Goal: Find specific page/section: Find specific page/section

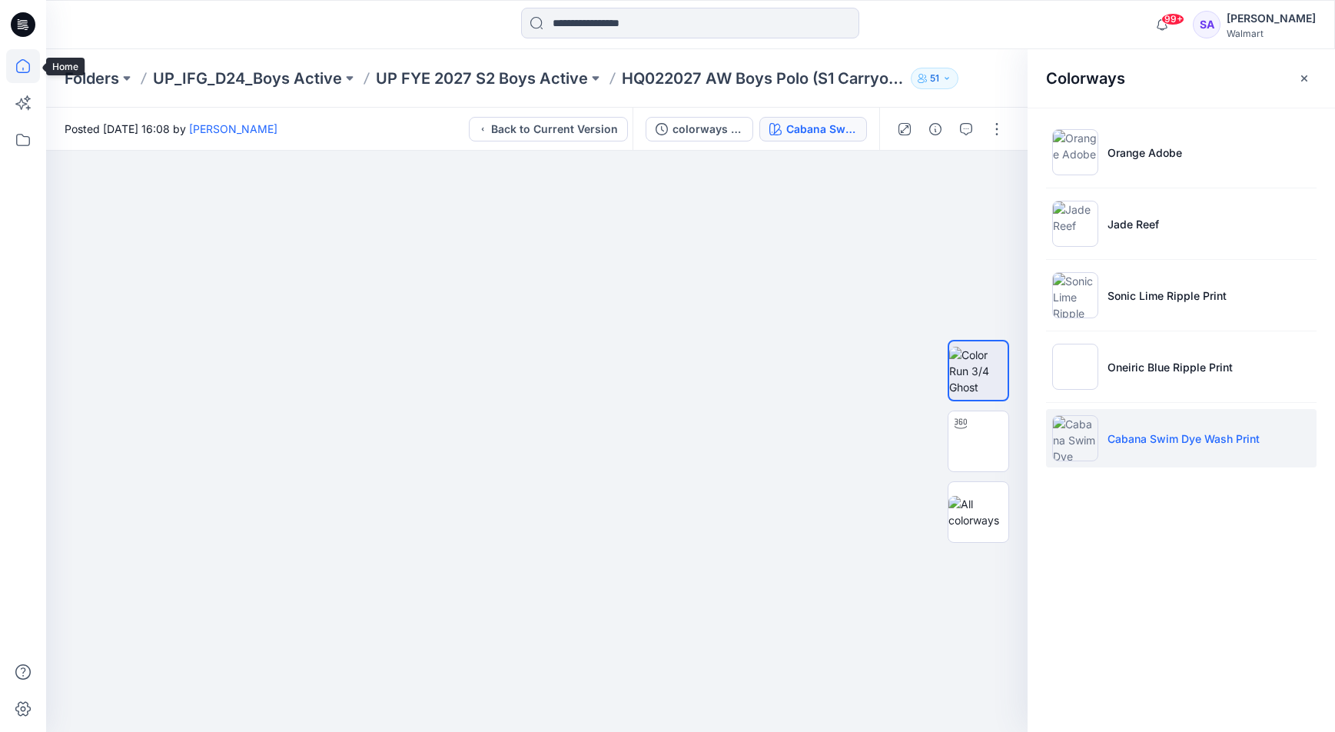
click at [24, 64] on icon at bounding box center [23, 66] width 34 height 34
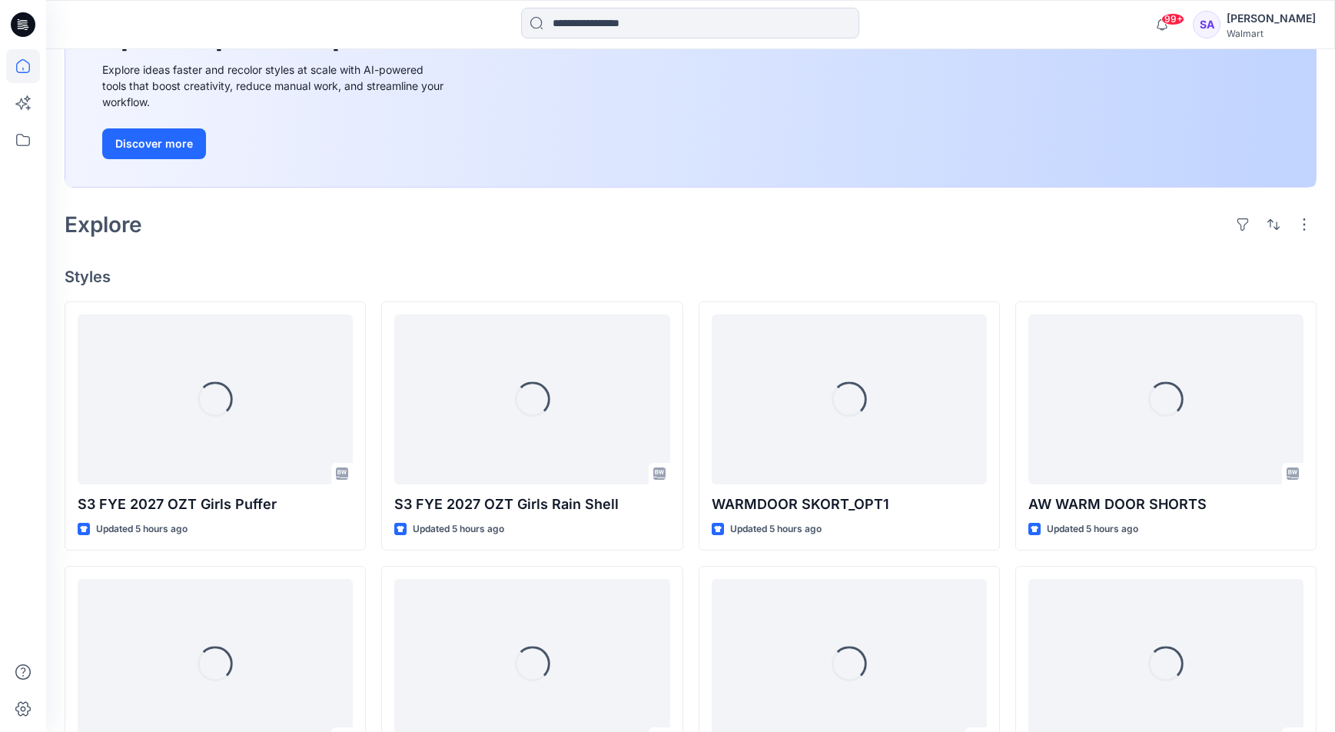
scroll to position [217, 0]
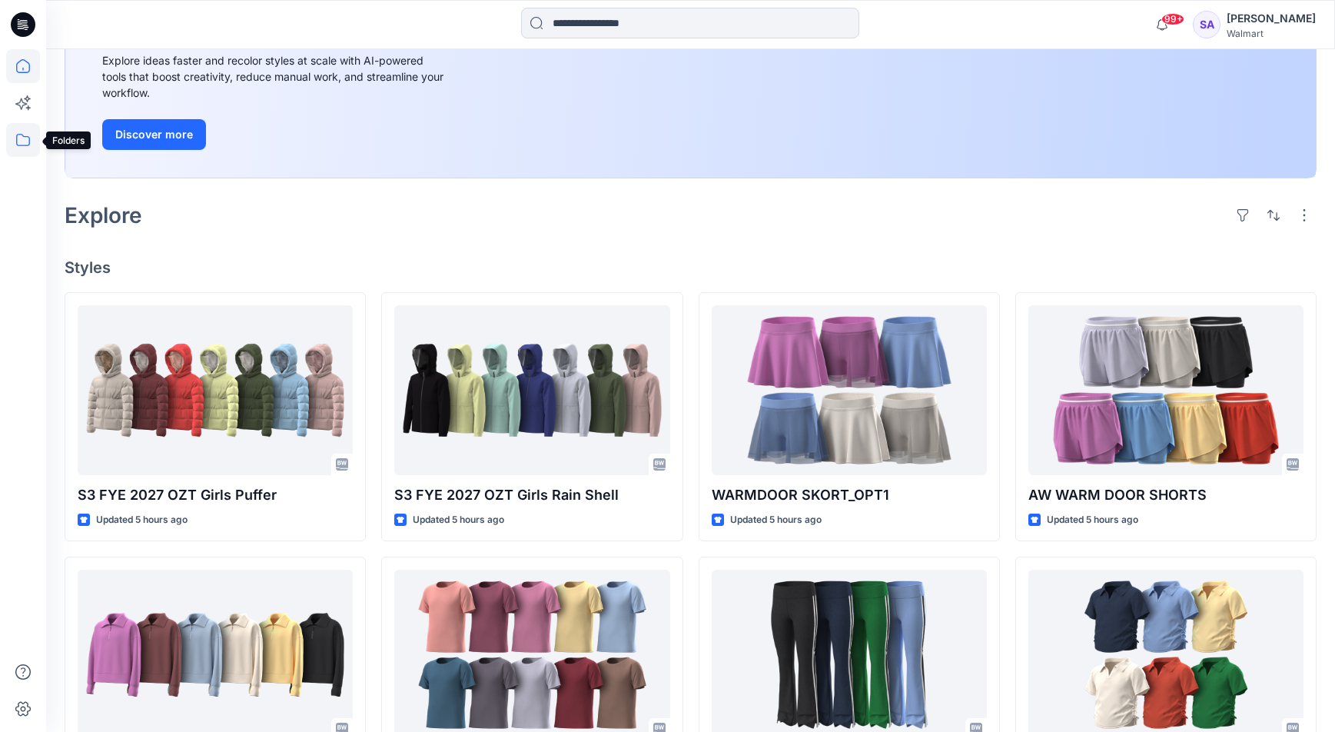
click at [25, 140] on icon at bounding box center [23, 140] width 34 height 34
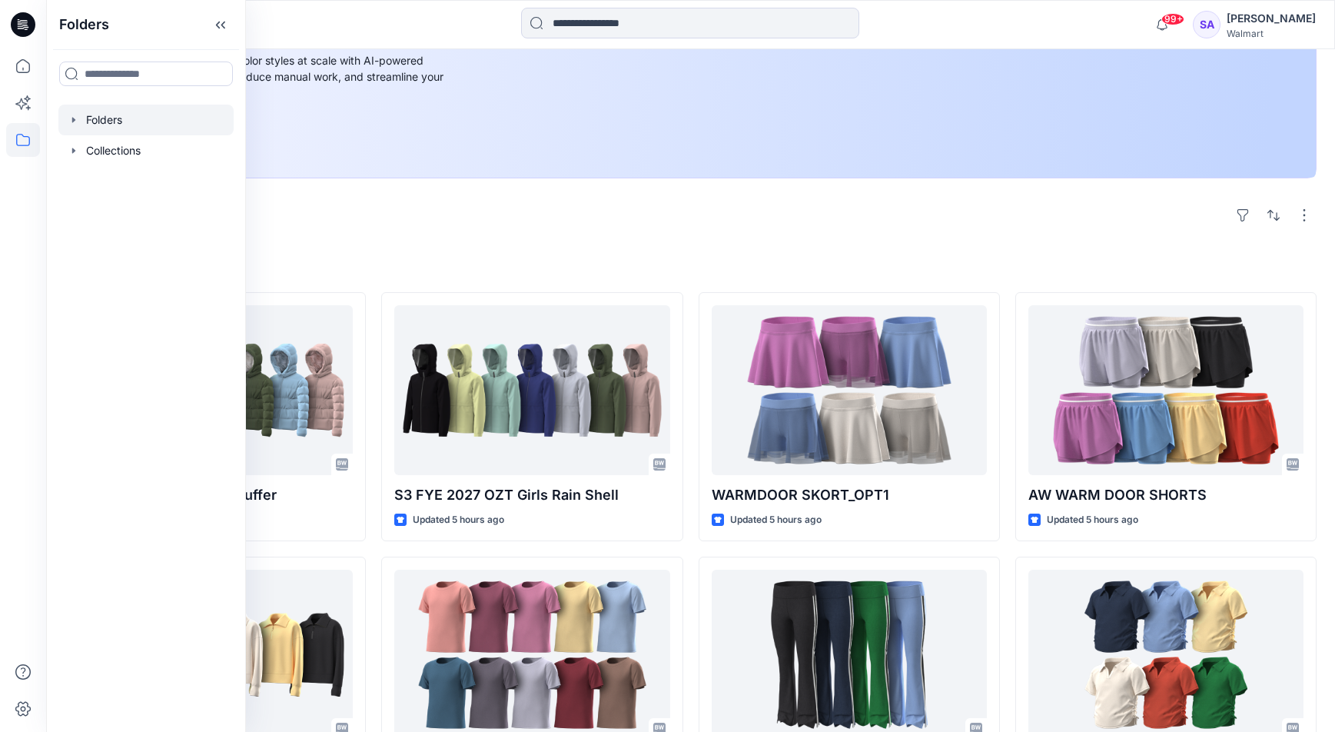
click at [135, 118] on div at bounding box center [145, 120] width 175 height 31
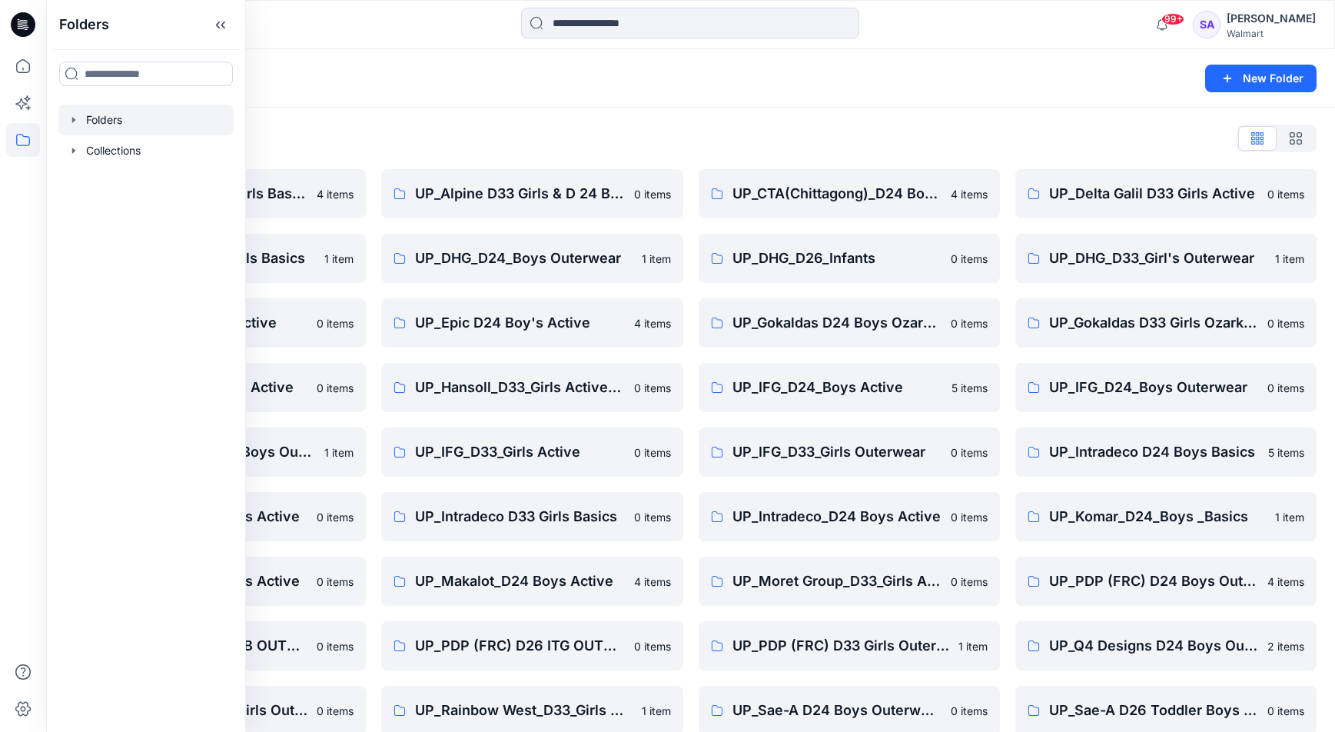
click at [558, 151] on div "Folders List UP_ Mas Acme D33 Girls Basics 4 items UP_Delta Galil D33 Girls Bas…" at bounding box center [690, 495] width 1289 height 775
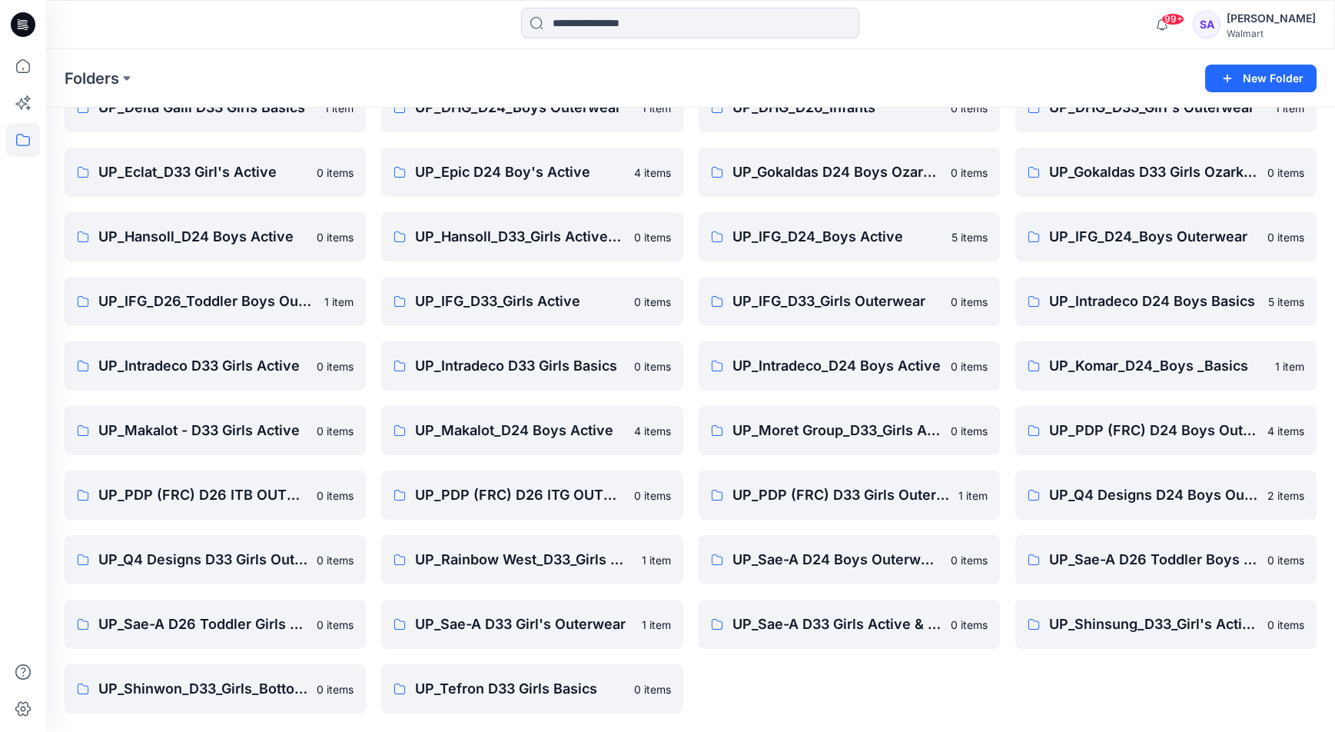
scroll to position [151, 0]
click at [1098, 423] on p "UP_PDP (FRC) D24 Boys Outerwear" at bounding box center [1164, 431] width 231 height 22
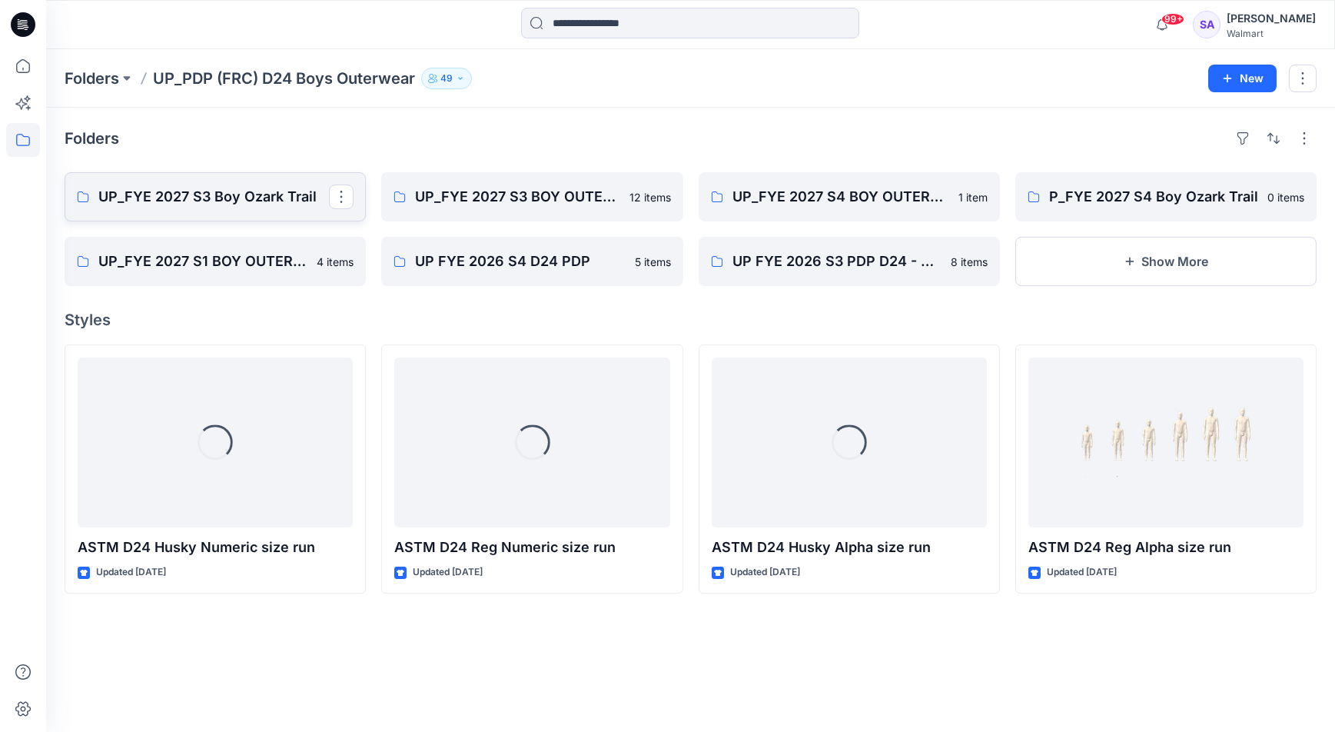
click at [237, 200] on p "UP_FYE 2027 S3 Boy Ozark Trail" at bounding box center [213, 197] width 231 height 22
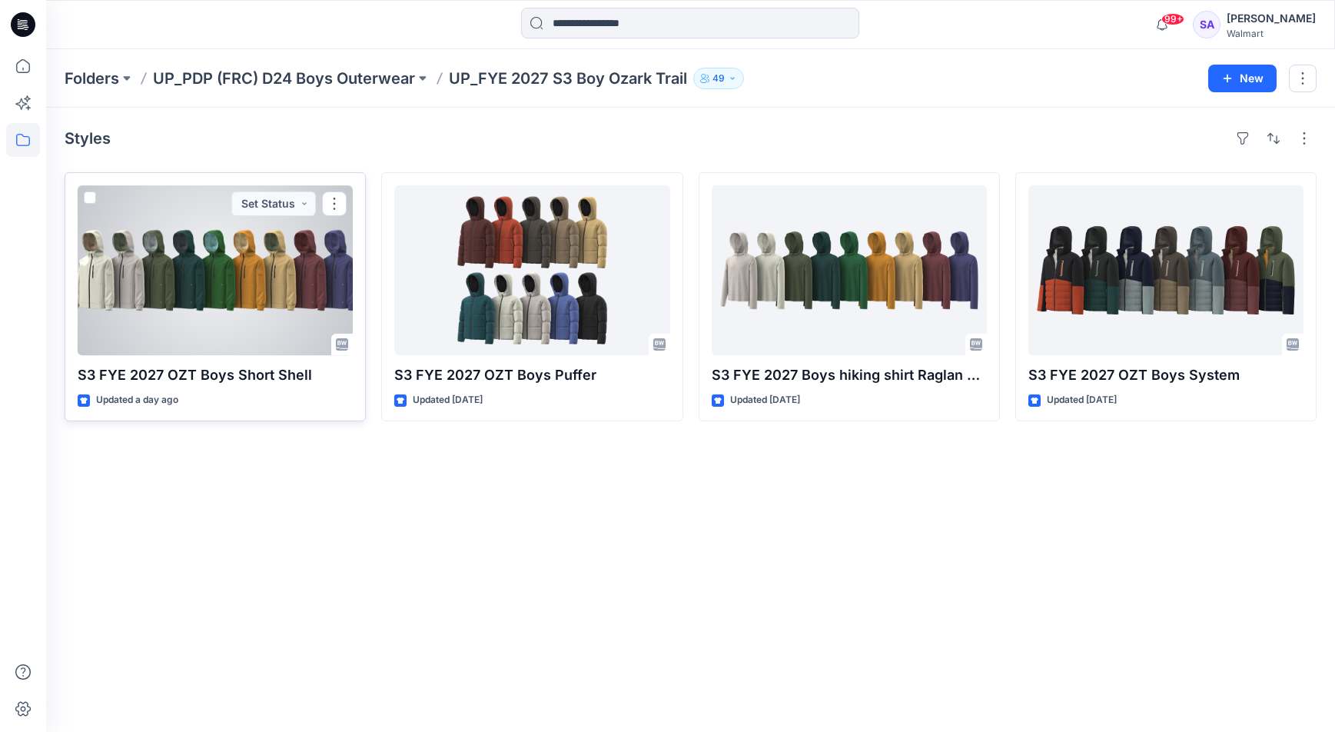
click at [228, 298] on div at bounding box center [215, 270] width 275 height 170
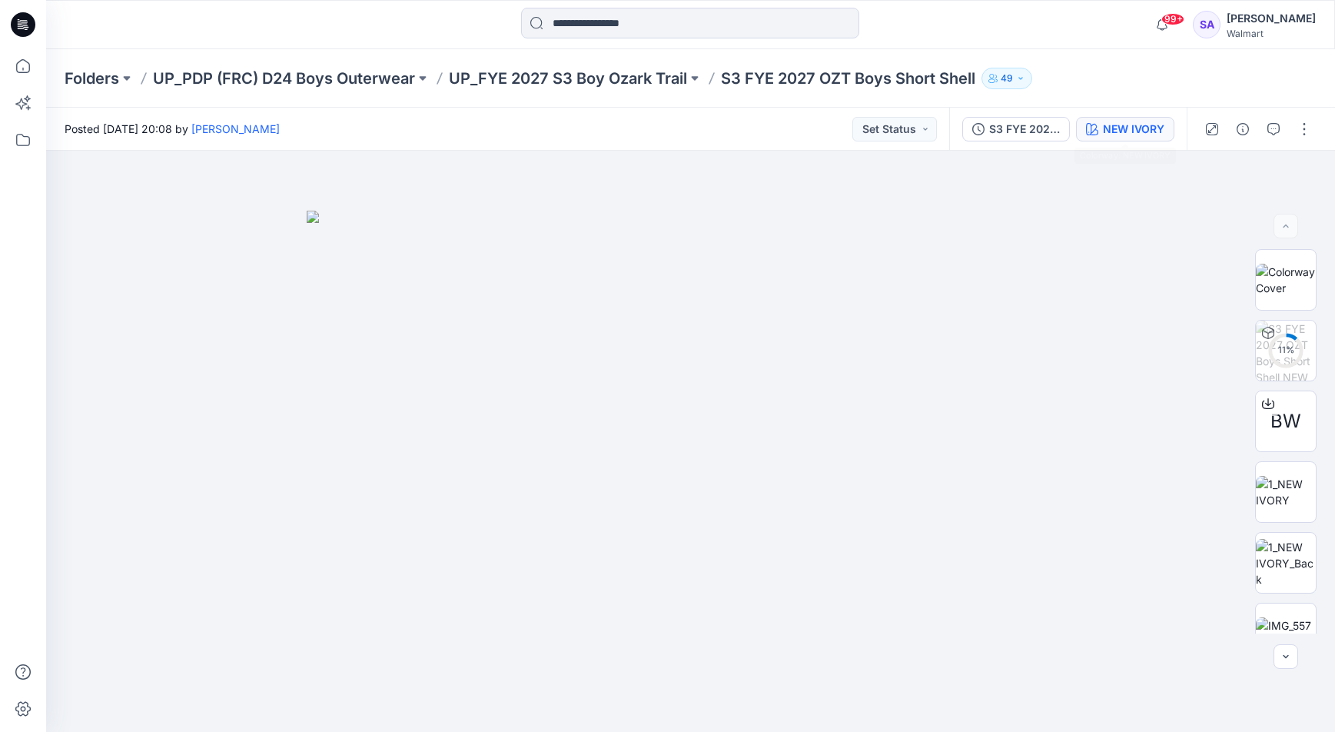
click at [1140, 128] on div "NEW IVORY" at bounding box center [1133, 129] width 61 height 17
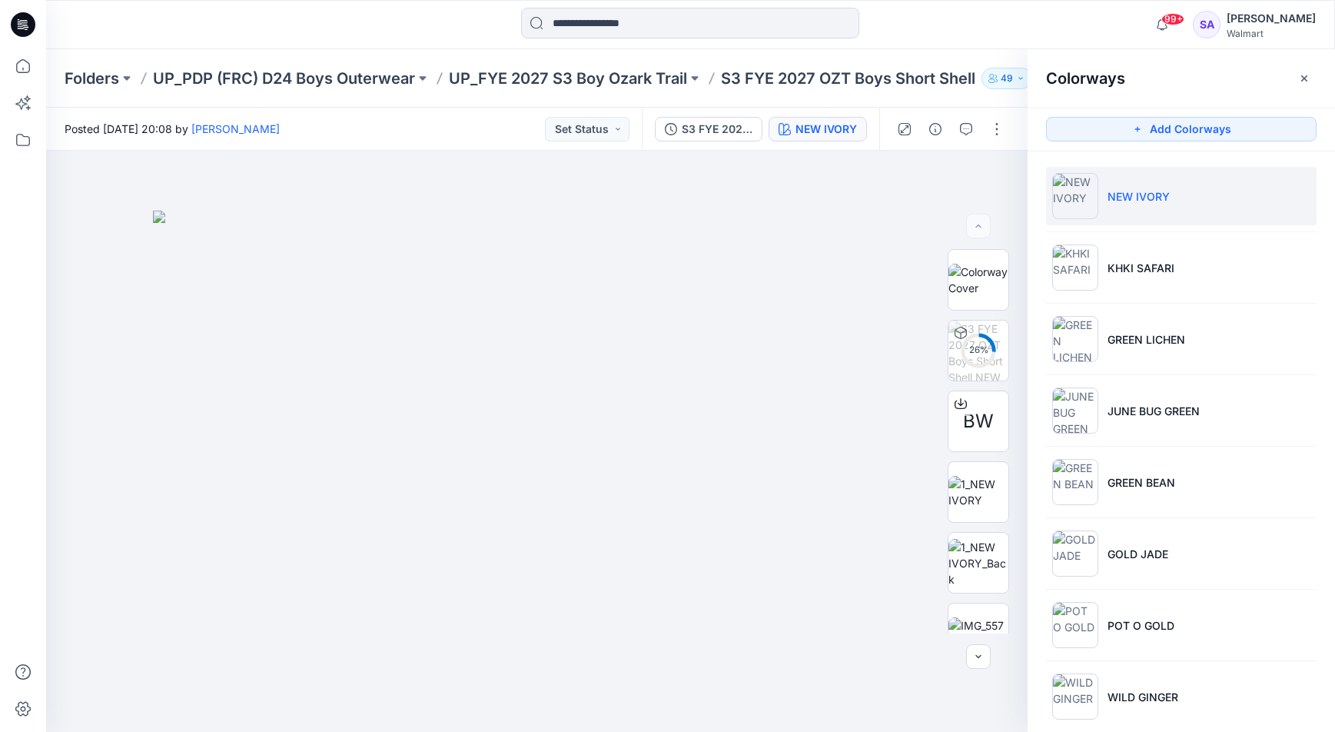
click at [1147, 193] on p "NEW IVORY" at bounding box center [1138, 196] width 62 height 16
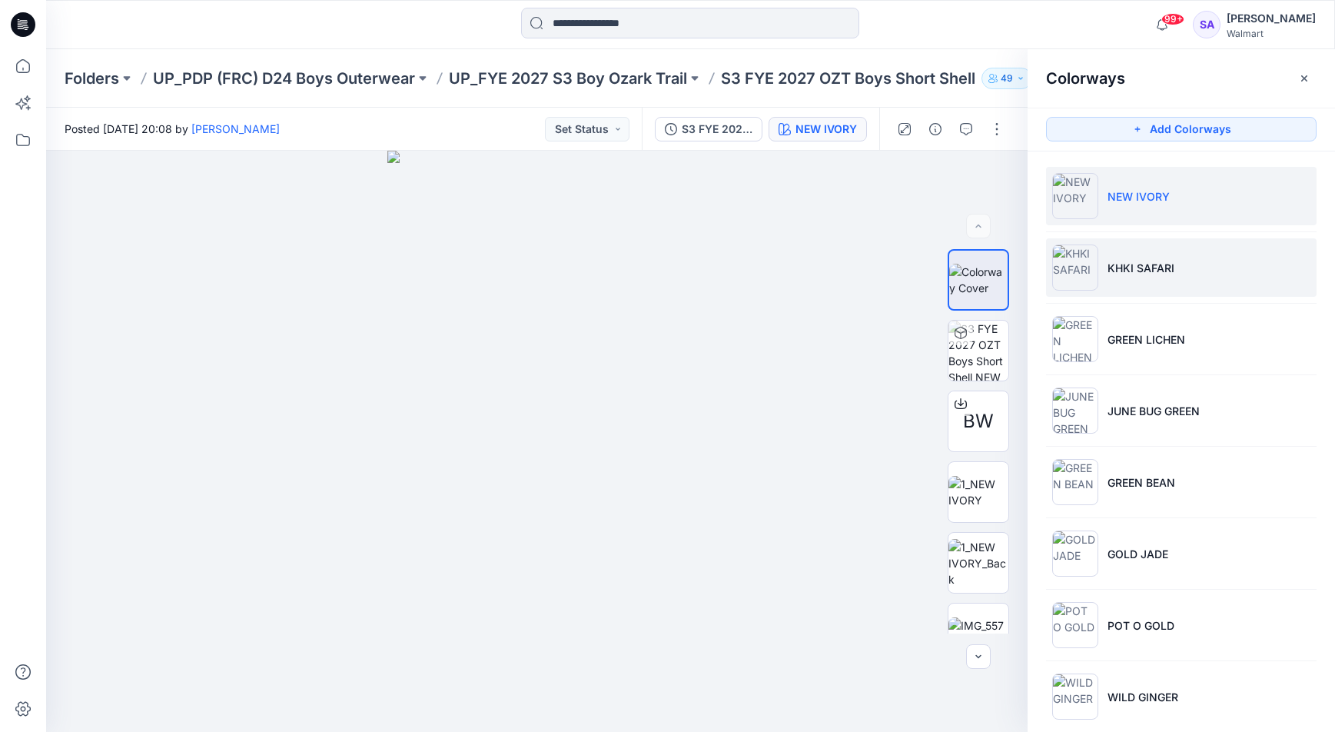
click at [1149, 266] on p "KHKI SAFARI" at bounding box center [1140, 268] width 67 height 16
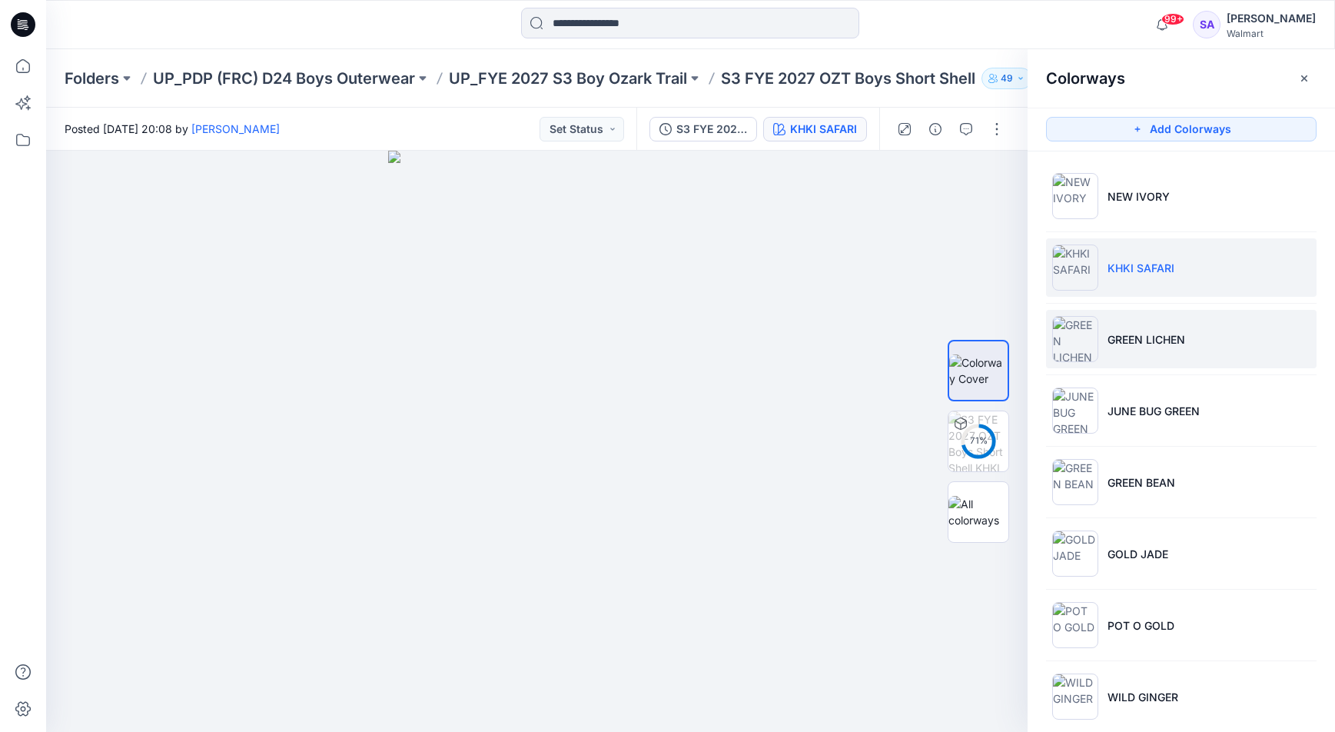
click at [1136, 350] on li "GREEN LICHEN" at bounding box center [1181, 339] width 270 height 58
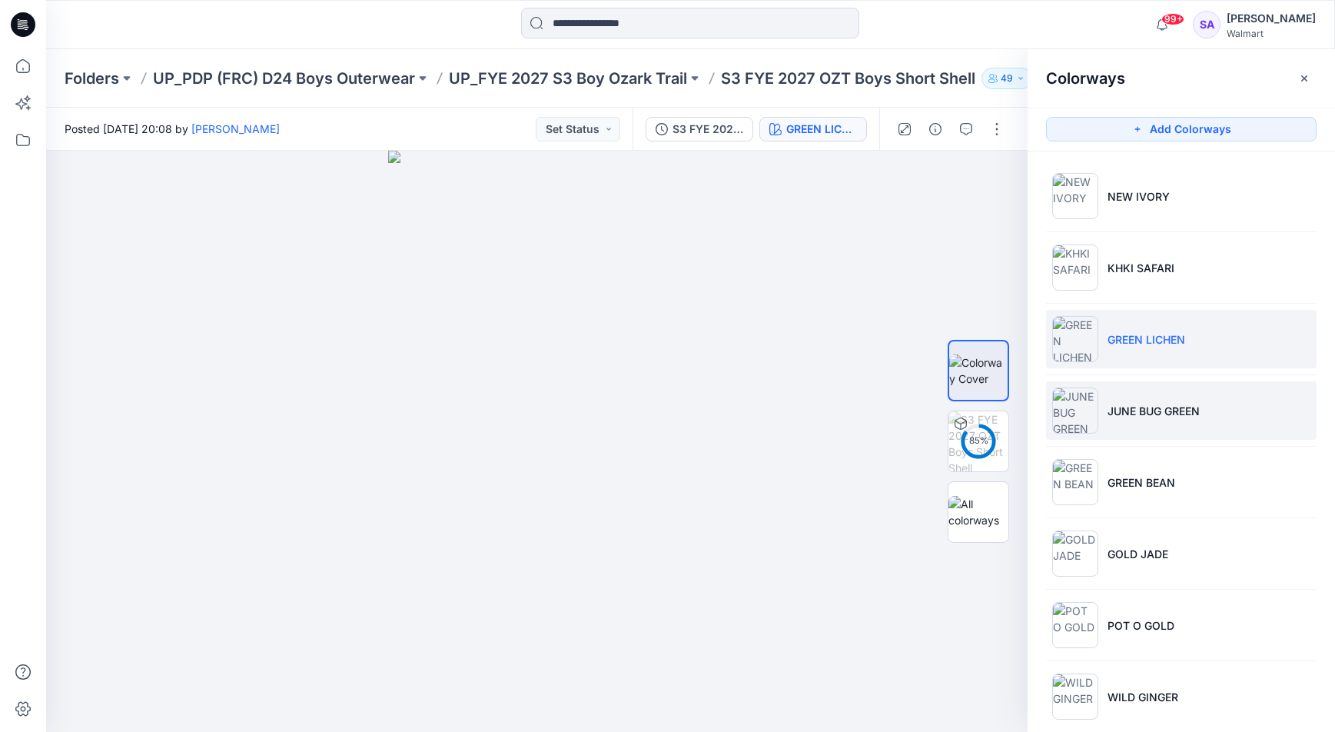
click at [1158, 415] on p "JUNE BUG GREEN" at bounding box center [1153, 411] width 92 height 16
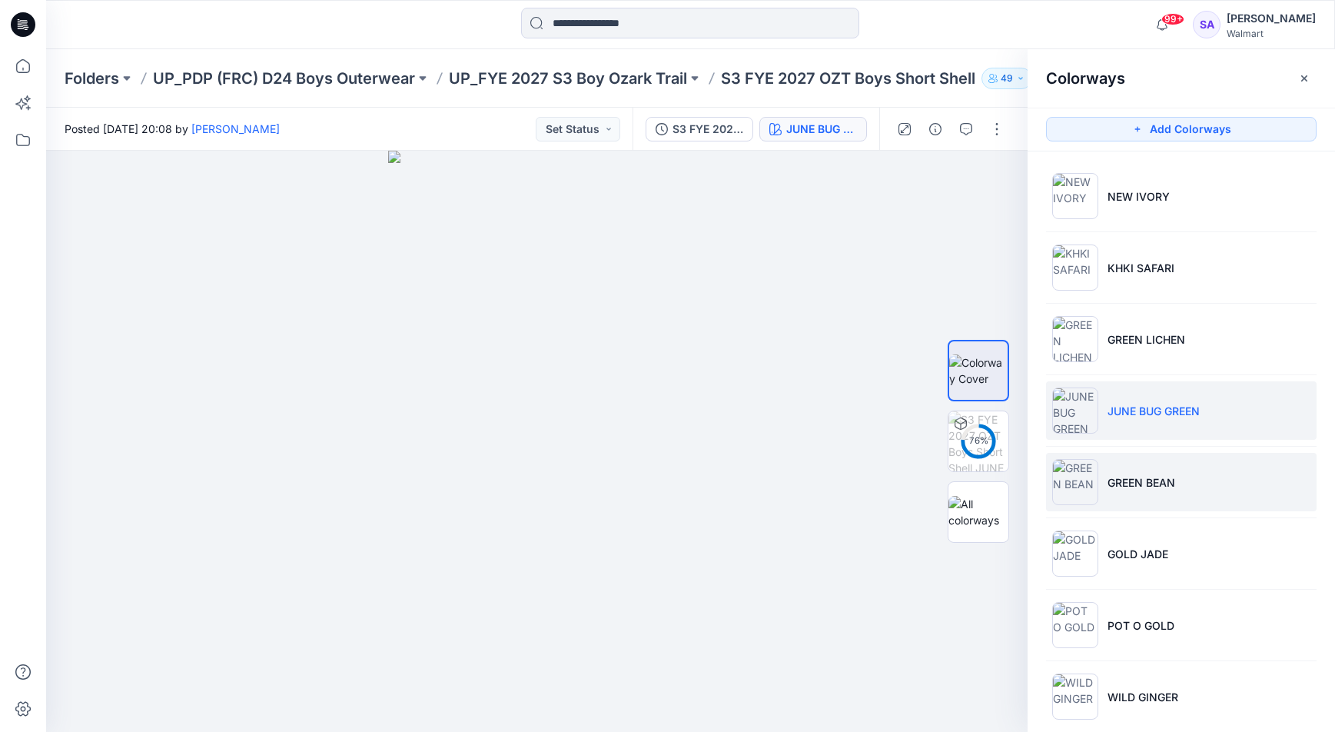
click at [1137, 484] on p "GREEN BEAN" at bounding box center [1141, 482] width 68 height 16
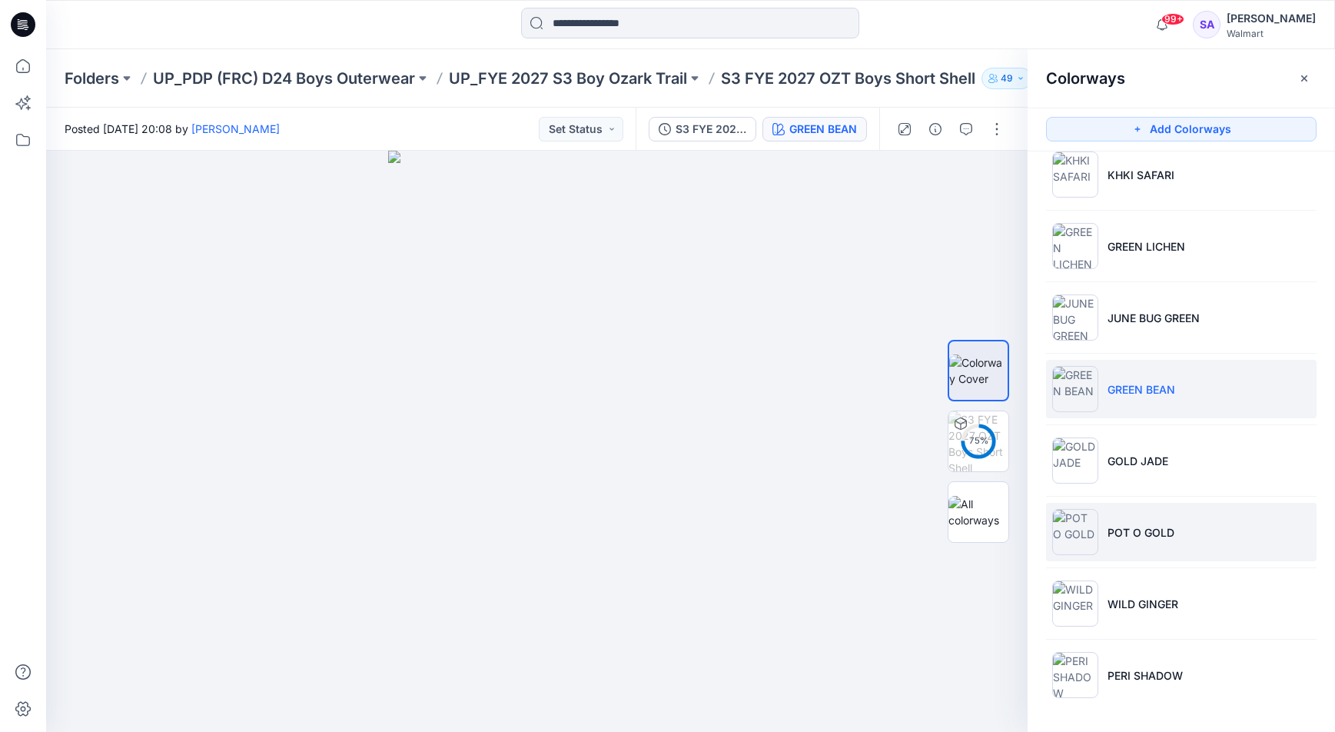
scroll to position [93, 0]
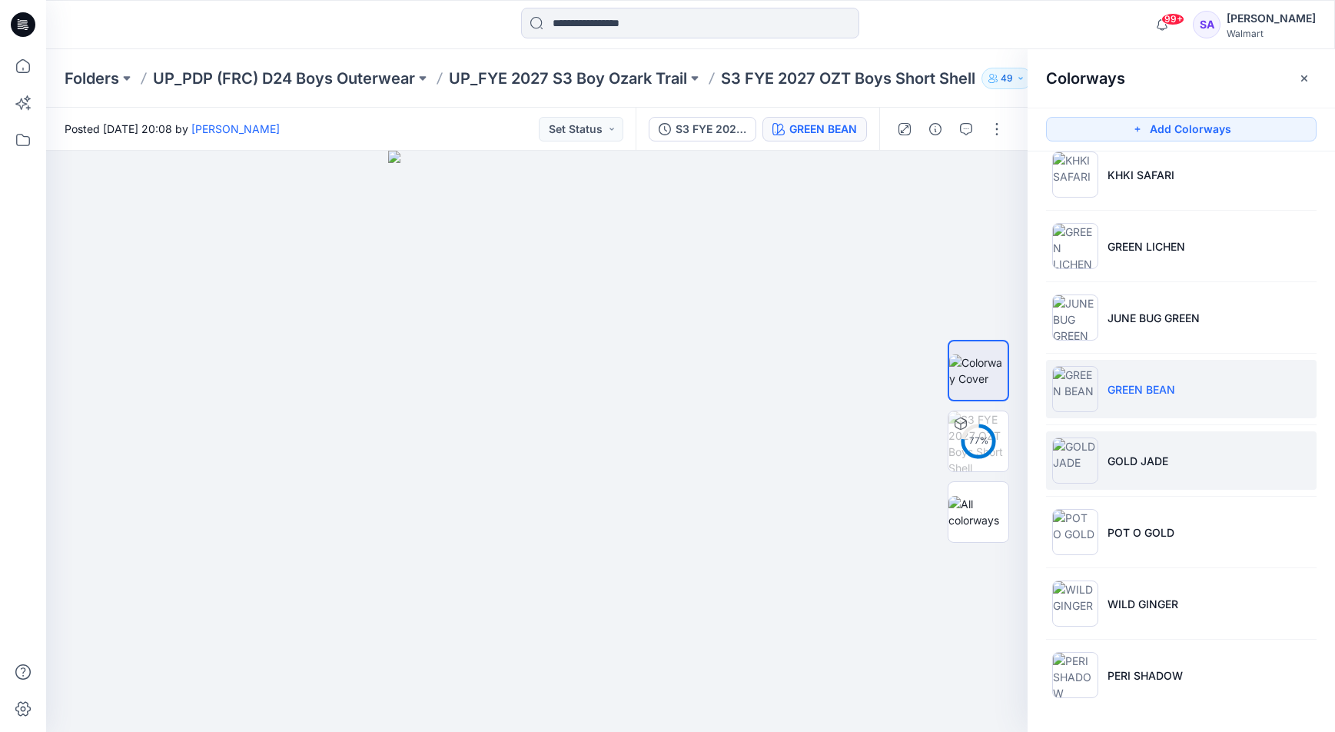
click at [1150, 466] on p "GOLD JADE" at bounding box center [1137, 461] width 61 height 16
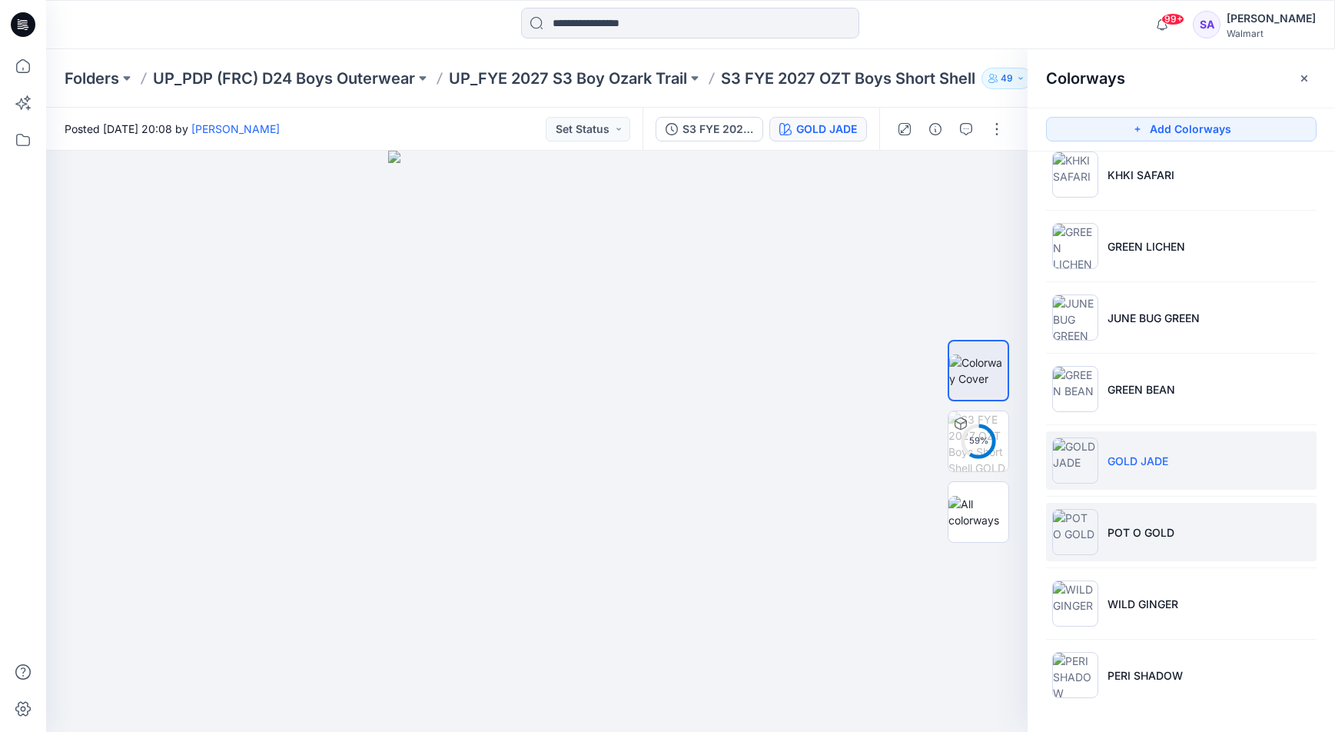
click at [1156, 525] on p "POT O GOLD" at bounding box center [1140, 532] width 67 height 16
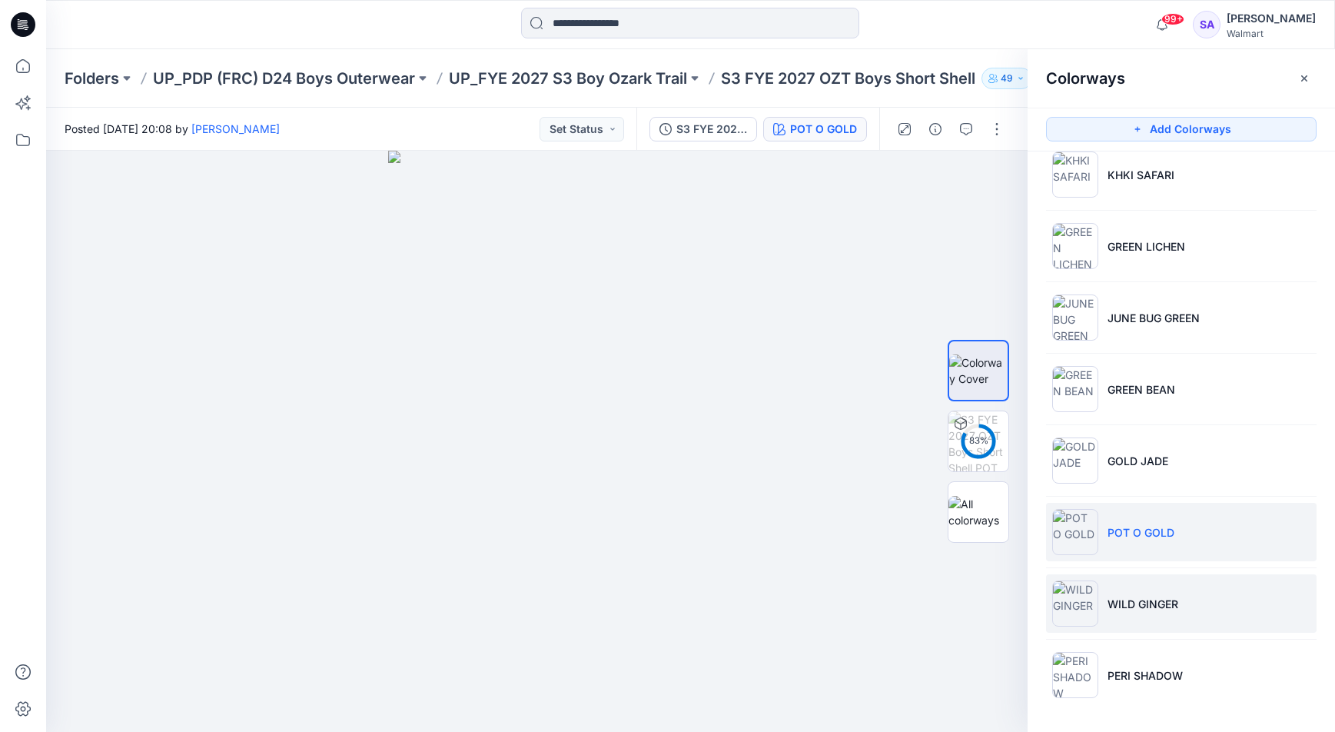
click at [1167, 612] on li "WILD GINGER" at bounding box center [1181, 603] width 270 height 58
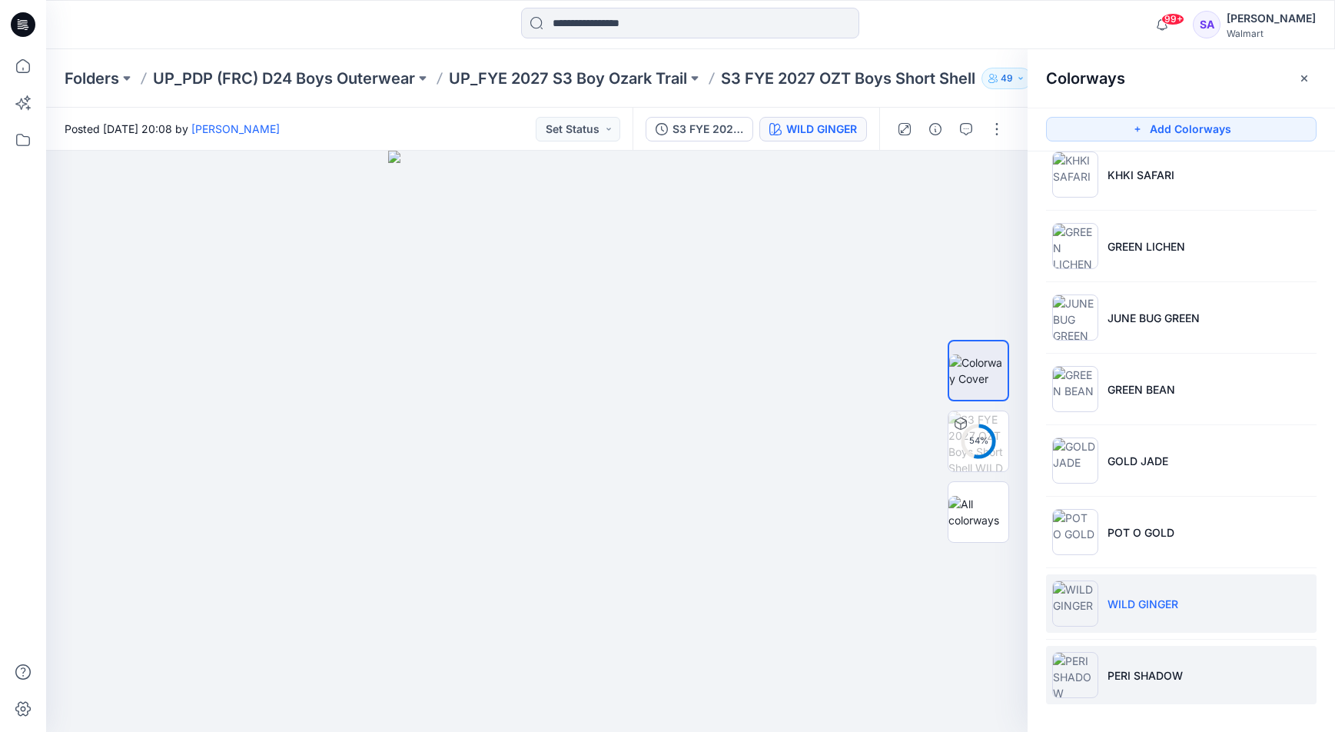
click at [1144, 672] on p "PERI SHADOW" at bounding box center [1144, 675] width 75 height 16
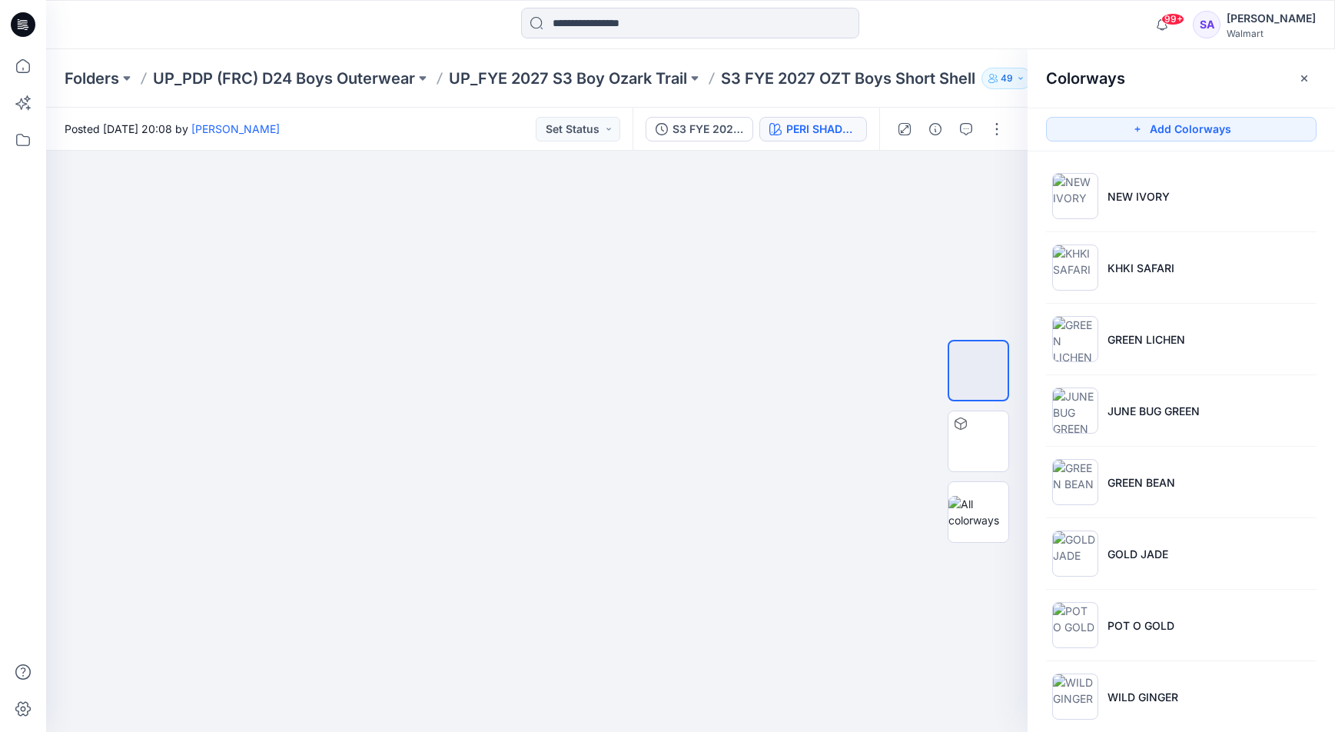
scroll to position [0, 0]
